Goal: Information Seeking & Learning: Find specific fact

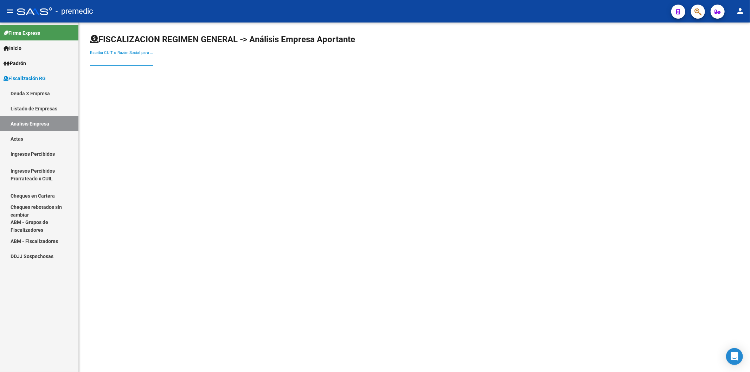
click at [114, 59] on input "Escriba CUIT o Razón Social para buscar" at bounding box center [121, 60] width 63 height 6
paste input "30711878978"
type input "30711878978"
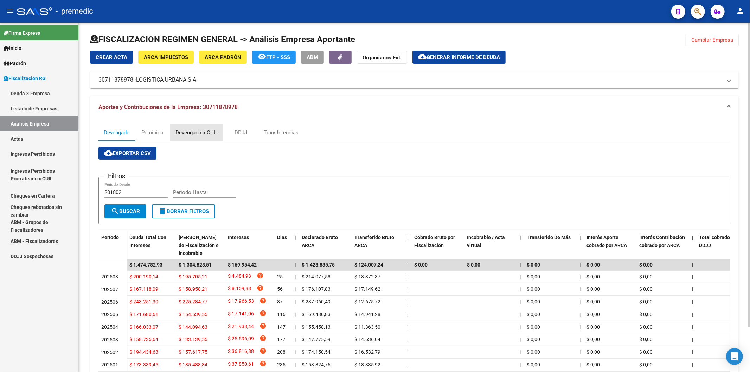
click at [186, 129] on div "Devengado x CUIL" at bounding box center [197, 133] width 43 height 8
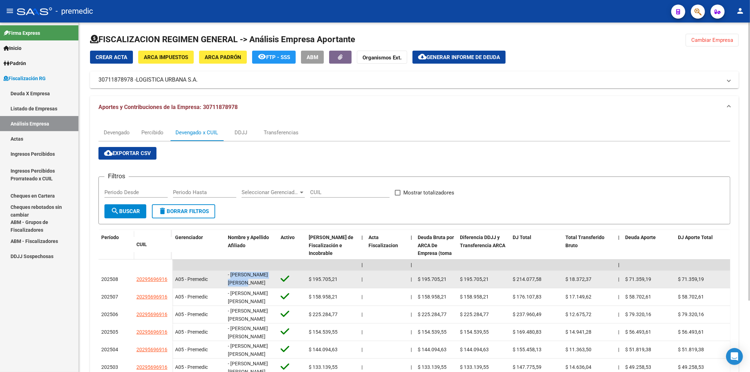
scroll to position [0, 0]
drag, startPoint x: 231, startPoint y: 273, endPoint x: 255, endPoint y: 283, distance: 25.7
click at [255, 283] on div "- VERON LEANDRO SEBASTIAN" at bounding box center [251, 279] width 47 height 15
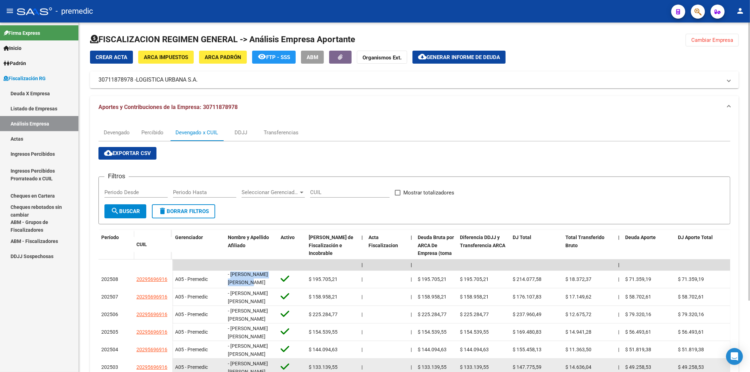
copy span "VERON LEANDRO SEBASTIAN"
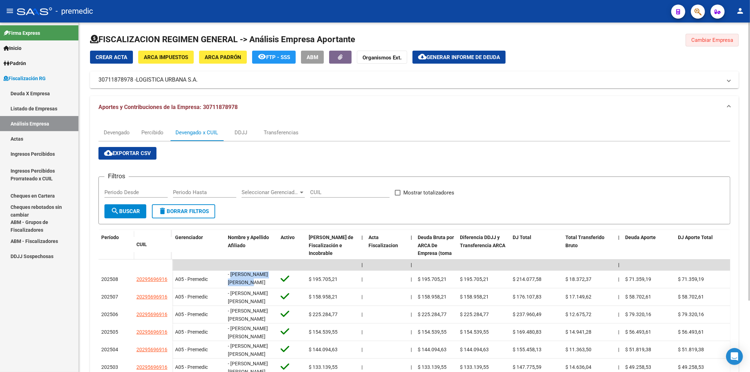
click at [711, 34] on button "Cambiar Empresa" at bounding box center [712, 40] width 53 height 13
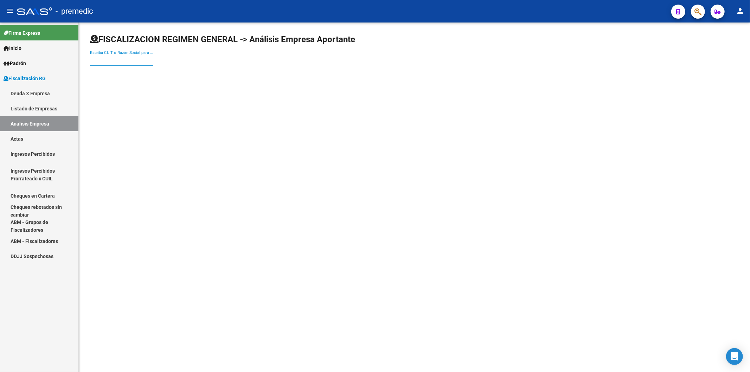
paste input "SCARQUI S.R.L"
click at [113, 61] on input "SCARQUI S.R.L" at bounding box center [121, 60] width 63 height 6
type input "SCARQUI S.R.L"
click at [153, 71] on span "SCARQUI S.R.L." at bounding box center [196, 74] width 200 height 17
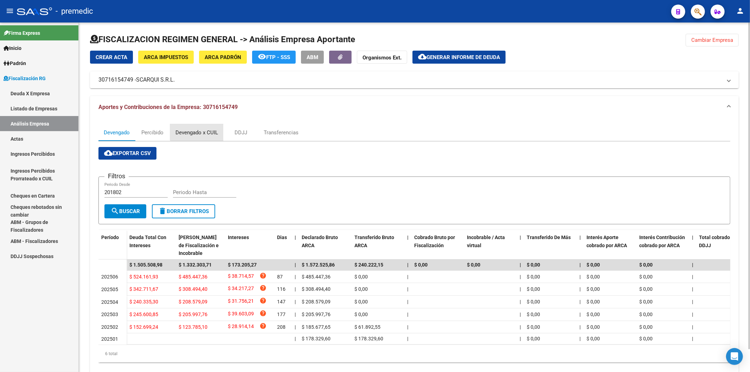
click at [202, 129] on div "Devengado x CUIL" at bounding box center [197, 133] width 43 height 8
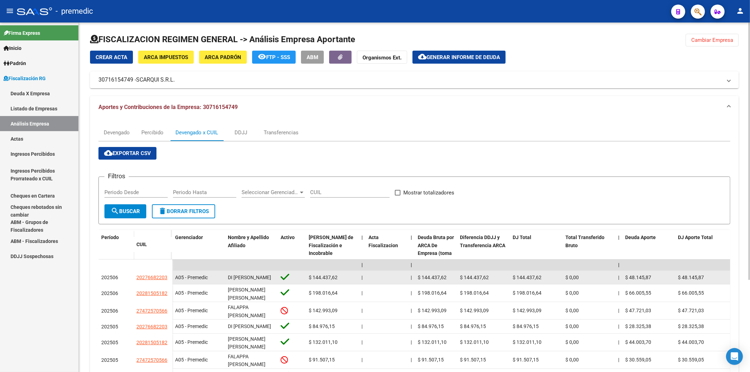
scroll to position [0, 0]
drag, startPoint x: 248, startPoint y: 282, endPoint x: 224, endPoint y: 273, distance: 24.7
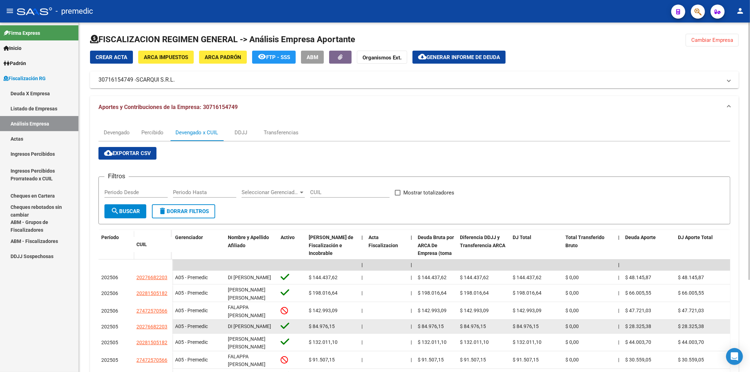
copy div "DI BARI MAURO DANIEL"
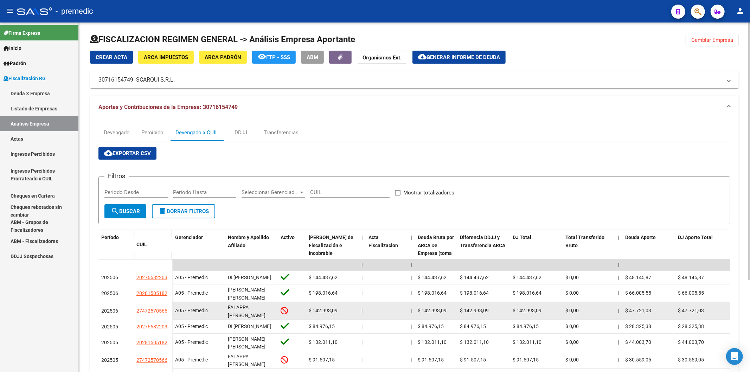
copy div "DI BARI MAURO DANIEL"
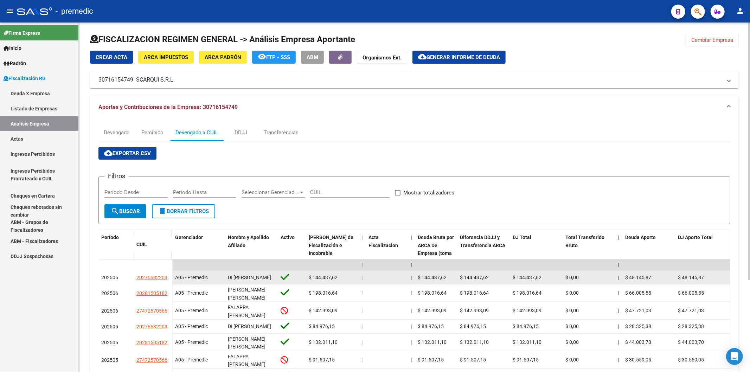
drag, startPoint x: 241, startPoint y: 291, endPoint x: 244, endPoint y: 284, distance: 8.2
click at [241, 290] on span "PAZ JORGE HORACIO" at bounding box center [247, 294] width 38 height 14
drag, startPoint x: 245, startPoint y: 283, endPoint x: 229, endPoint y: 275, distance: 17.5
click at [229, 275] on div "DI BARI MAURO DANIEL" at bounding box center [251, 278] width 47 height 8
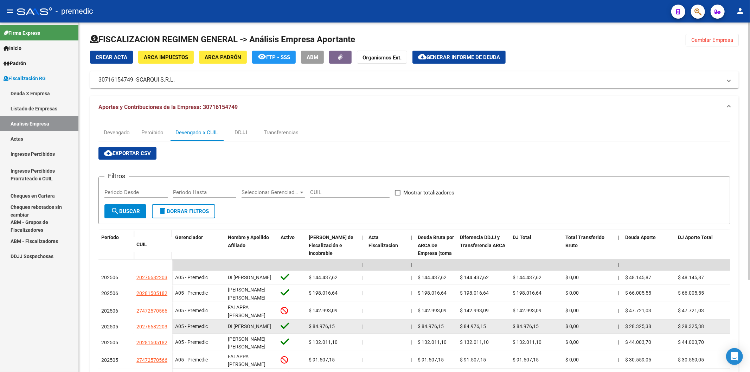
copy span "DI BARI MAURO DANIEL"
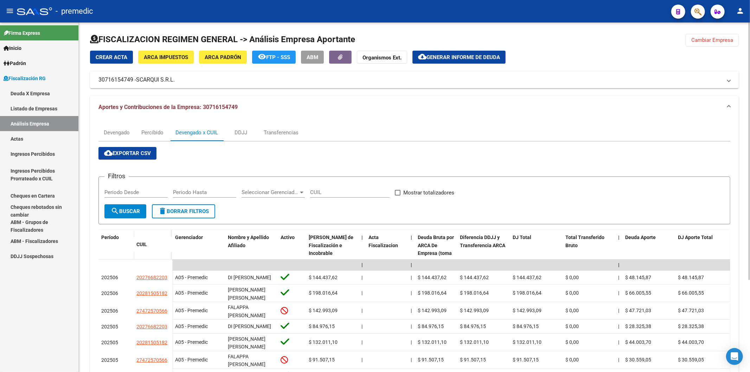
drag, startPoint x: 397, startPoint y: 164, endPoint x: 400, endPoint y: 169, distance: 6.3
click at [398, 164] on div "cloud_download Exportar CSV Filtros Periodo Desde Periodo Hasta Seleccionar Ger…" at bounding box center [415, 298] width 632 height 303
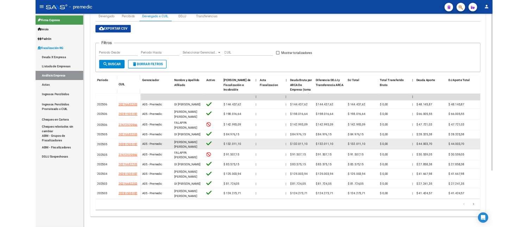
scroll to position [126, 0]
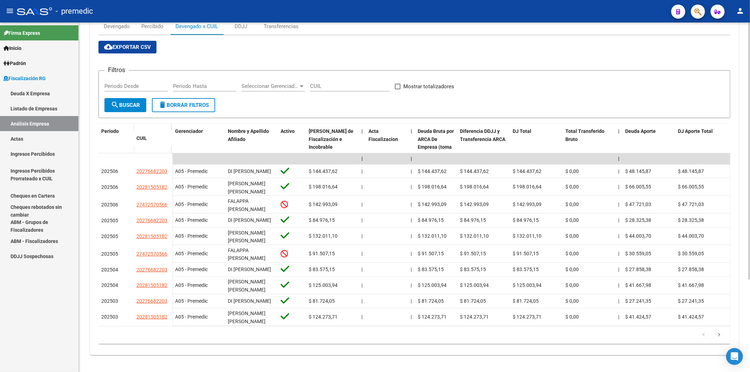
click at [549, 41] on div "cloud_download Exportar CSV Filtros Periodo Desde Periodo Hasta Seleccionar Ger…" at bounding box center [415, 192] width 632 height 303
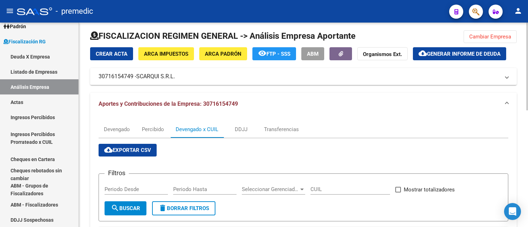
scroll to position [0, 0]
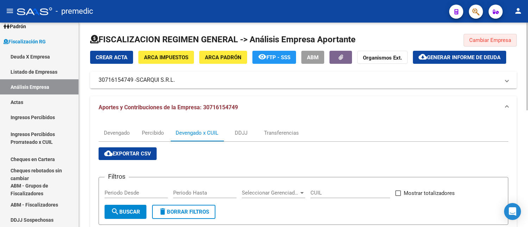
click at [500, 39] on span "Cambiar Empresa" at bounding box center [490, 40] width 42 height 6
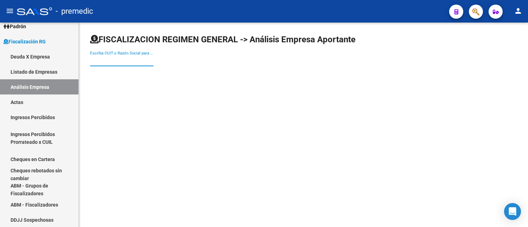
click at [119, 61] on input "Escriba CUIT o Razón Social para buscar" at bounding box center [121, 60] width 63 height 6
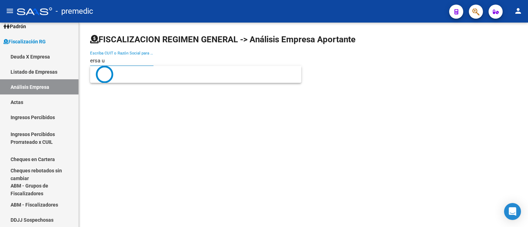
type input "ersa ur"
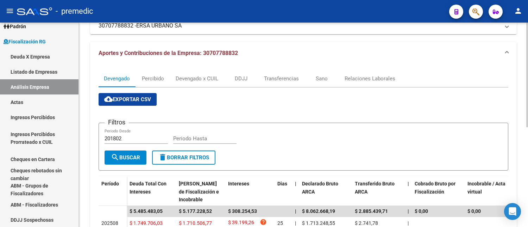
scroll to position [39, 0]
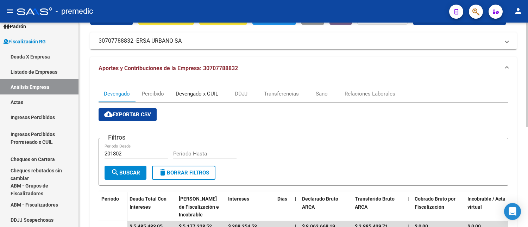
click at [188, 96] on div "Devengado x CUIL" at bounding box center [197, 94] width 43 height 8
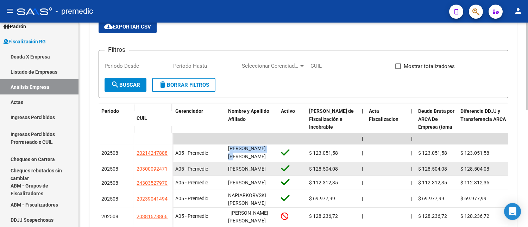
scroll to position [0, 0]
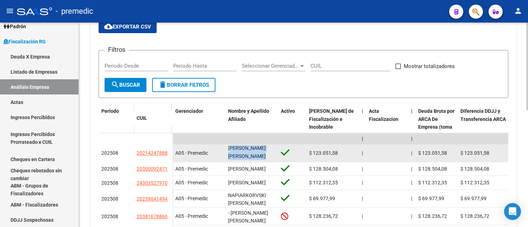
drag, startPoint x: 228, startPoint y: 147, endPoint x: 268, endPoint y: 152, distance: 41.1
click at [277, 157] on datatable-body-cell "RODRIGUEZ FERNANDO GABRIEL" at bounding box center [251, 152] width 53 height 17
copy span "RODRIGUEZ FERNANDO GABRIEL"
